Goal: Information Seeking & Learning: Learn about a topic

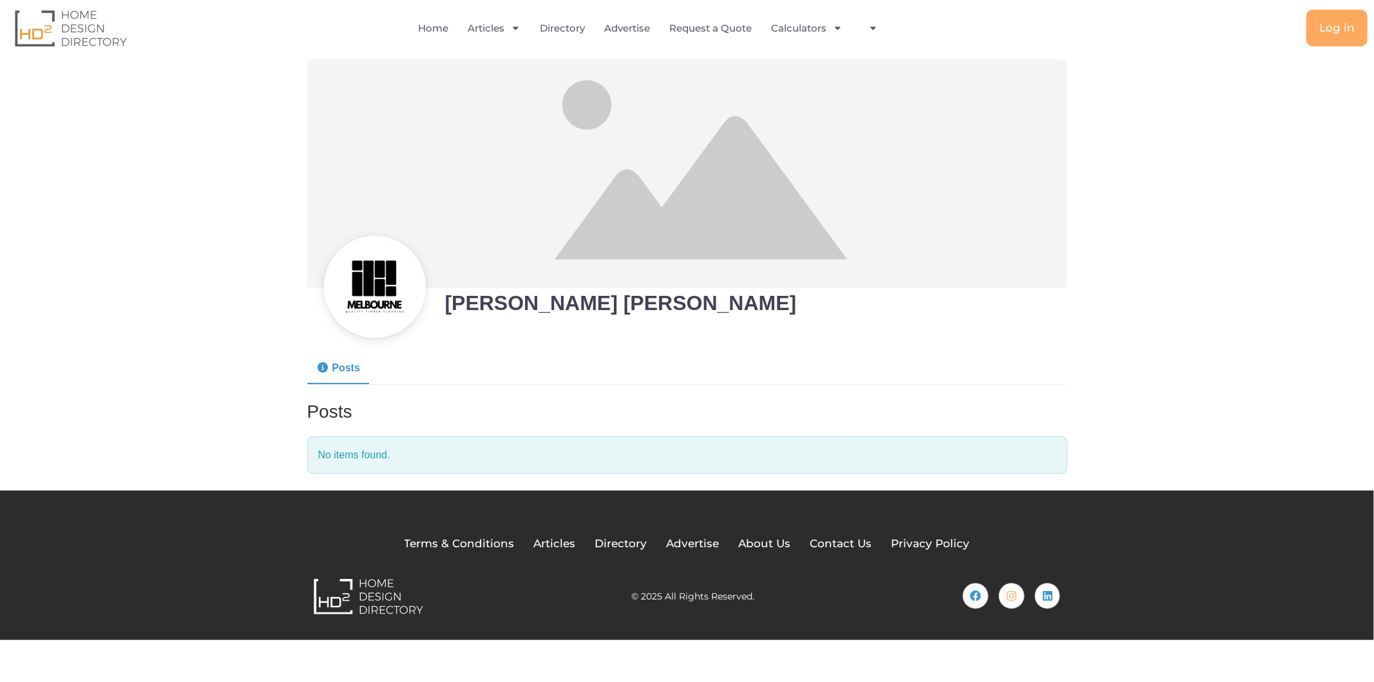
click at [367, 276] on img at bounding box center [375, 287] width 102 height 102
click at [506, 304] on h2 "Hoang Nhan Nguyen" at bounding box center [624, 303] width 359 height 26
click at [602, 206] on img at bounding box center [687, 173] width 760 height 228
click at [655, 181] on img at bounding box center [687, 173] width 760 height 228
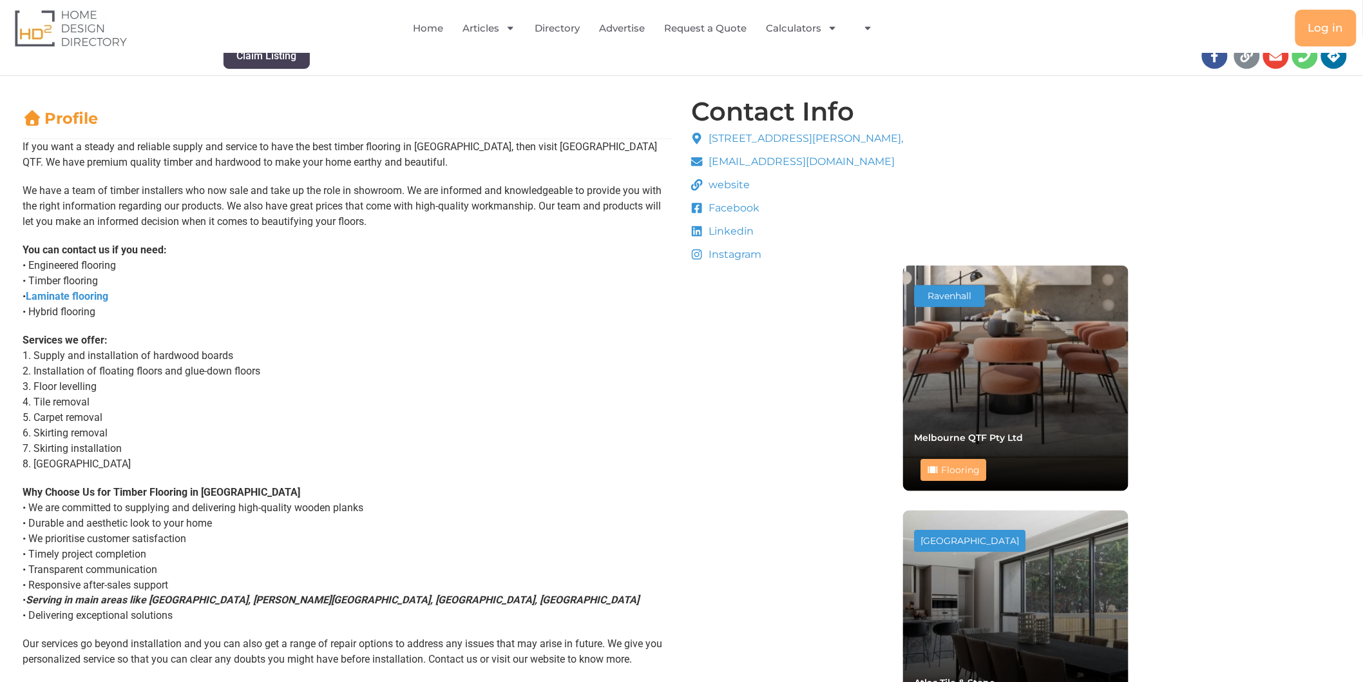
scroll to position [429, 0]
